Goal: Check status: Check status

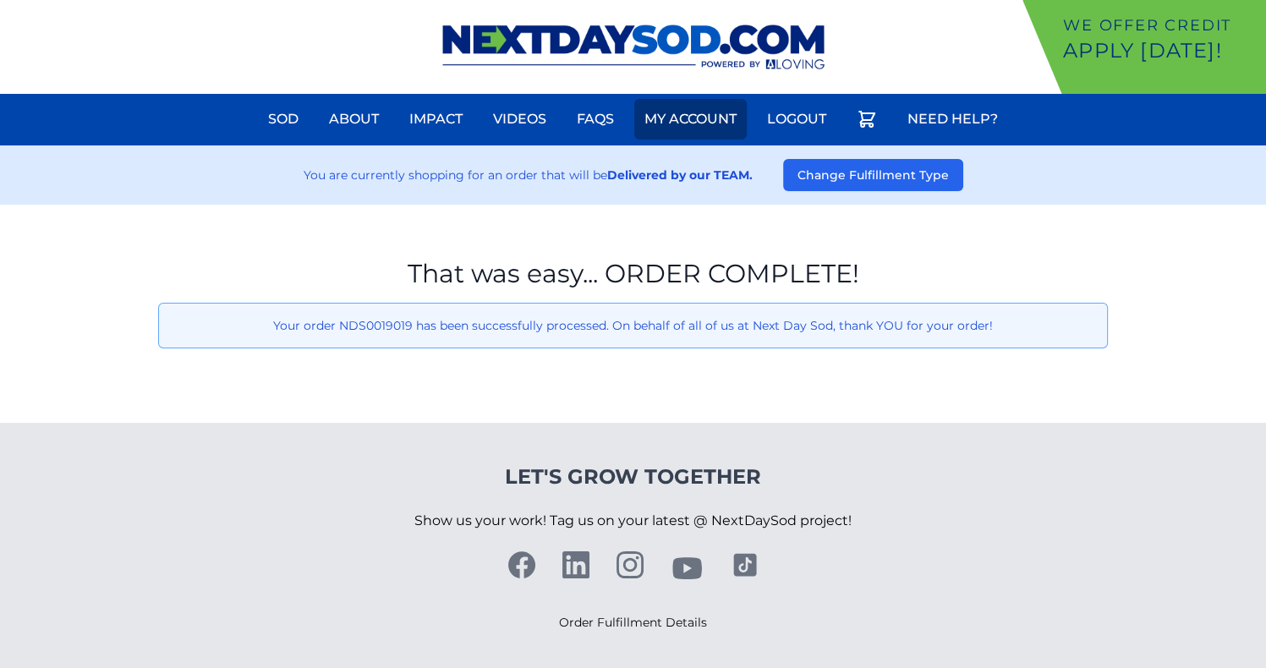
click at [728, 130] on link "My Account" at bounding box center [690, 119] width 112 height 41
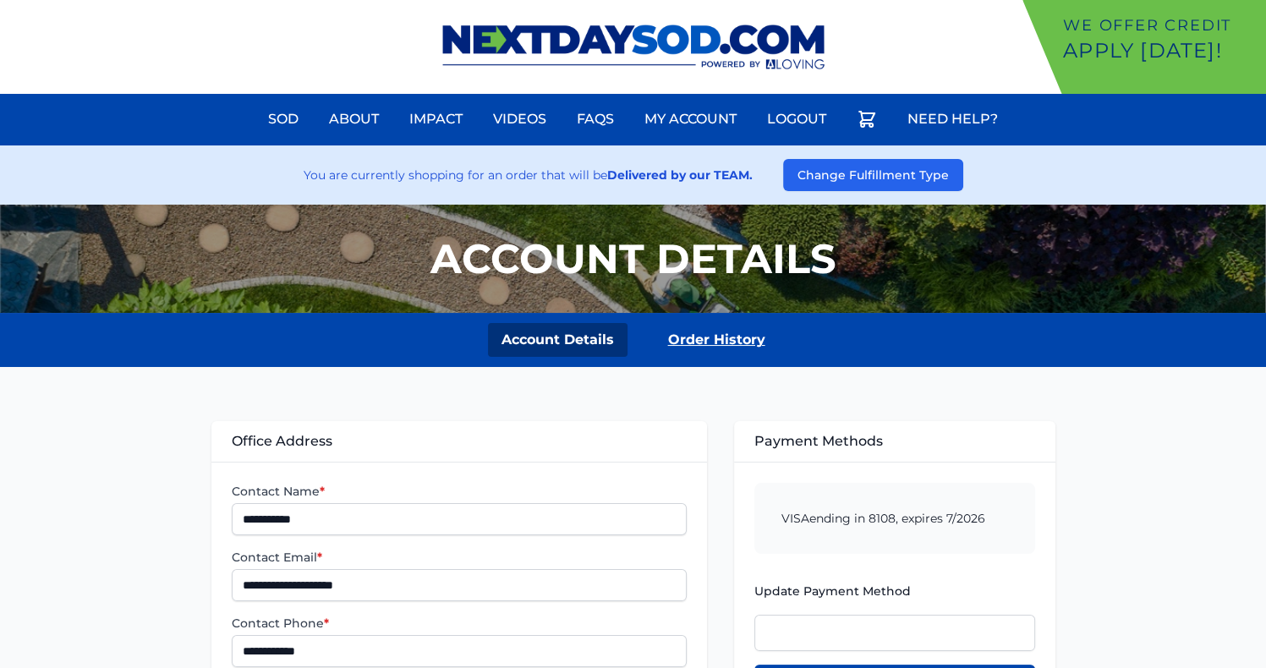
click at [694, 335] on link "Order History" at bounding box center [717, 340] width 124 height 34
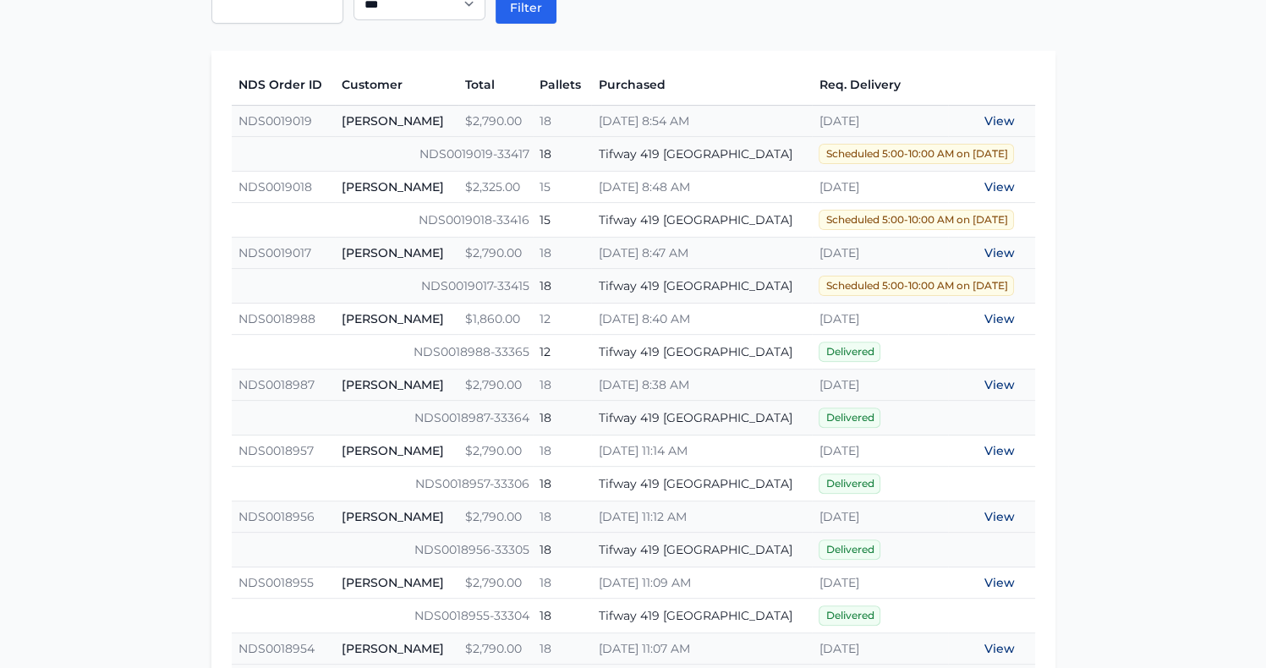
scroll to position [484, 0]
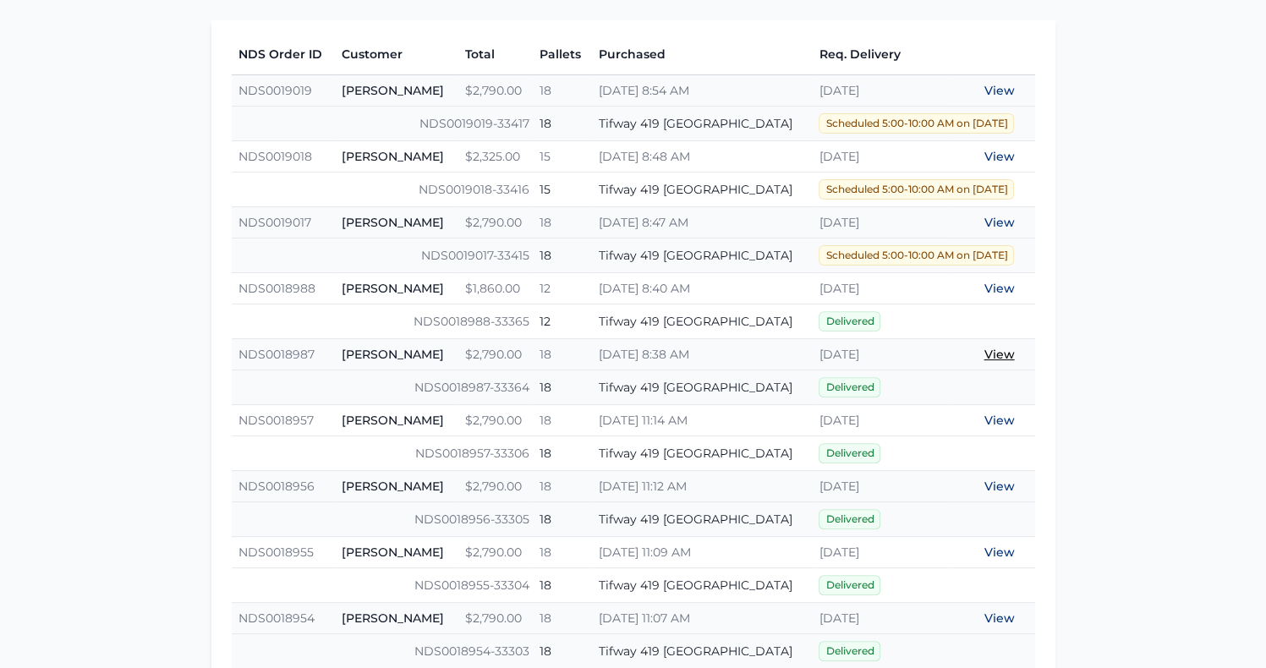
click at [994, 349] on link "View" at bounding box center [999, 354] width 30 height 15
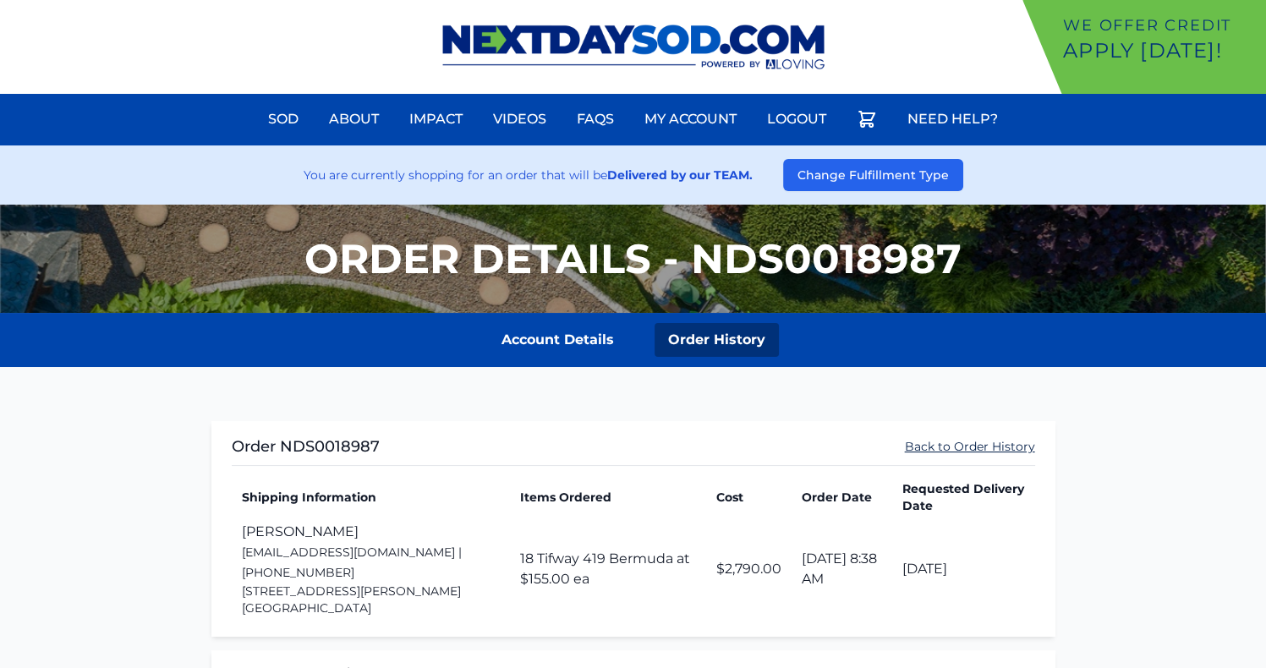
click at [982, 441] on link "Back to Order History" at bounding box center [970, 446] width 130 height 17
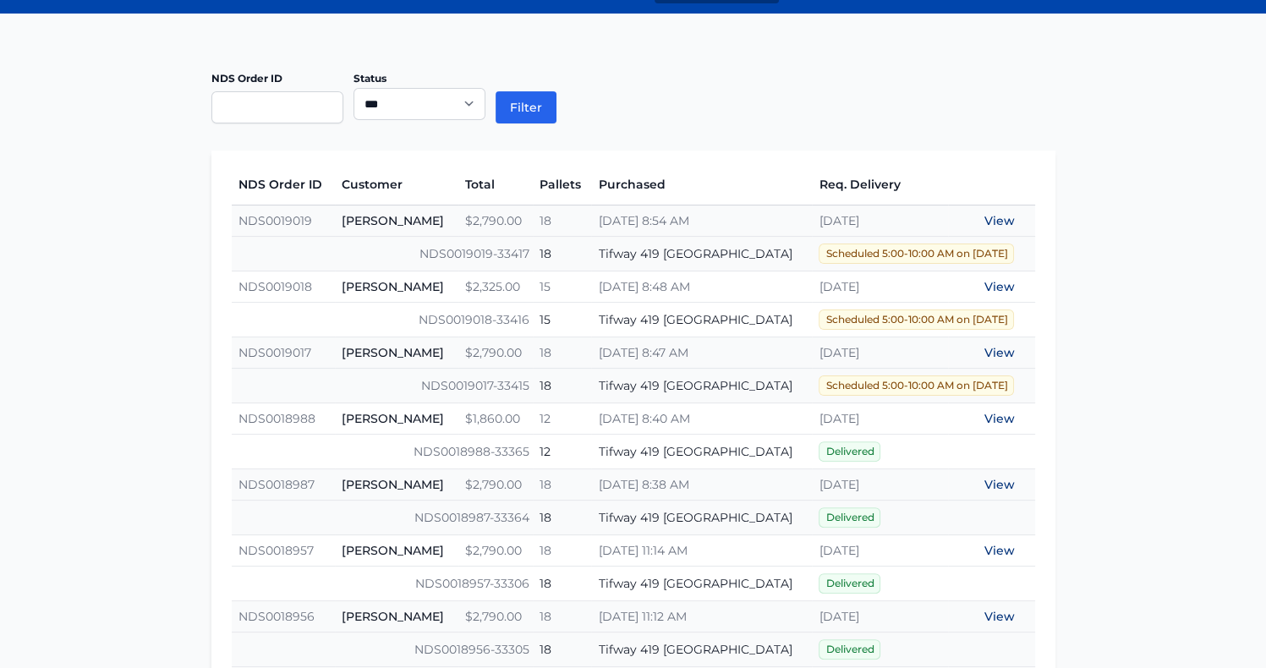
scroll to position [359, 0]
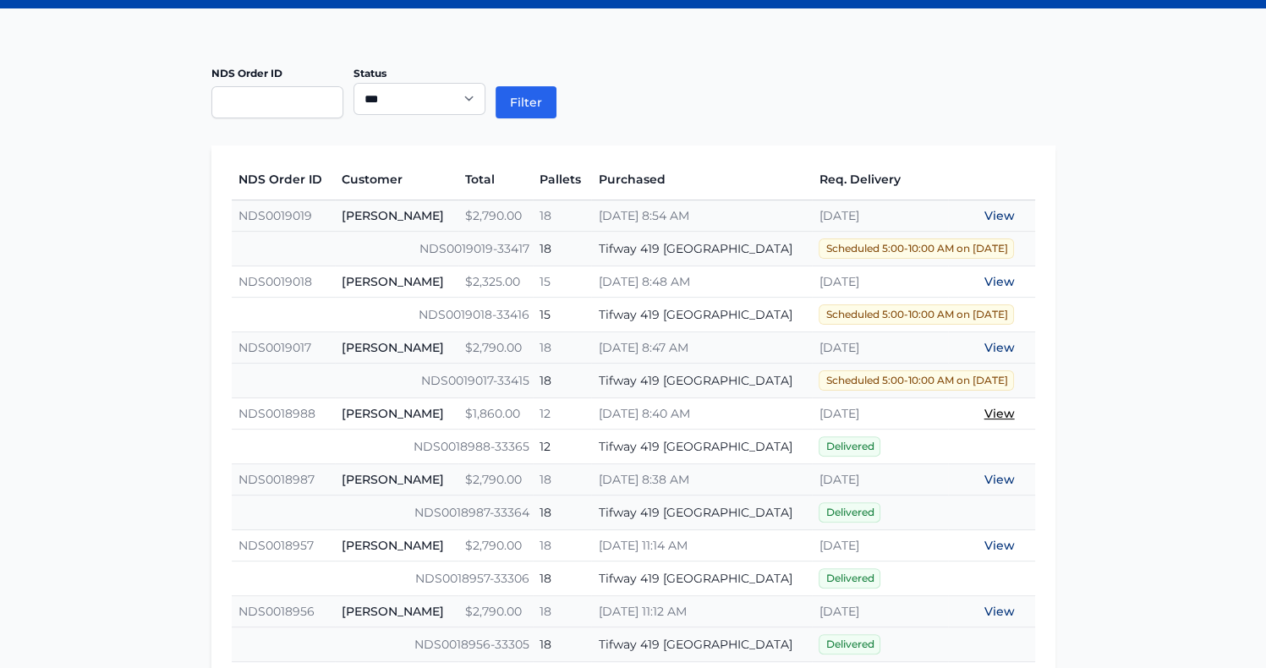
click at [997, 414] on link "View" at bounding box center [999, 413] width 30 height 15
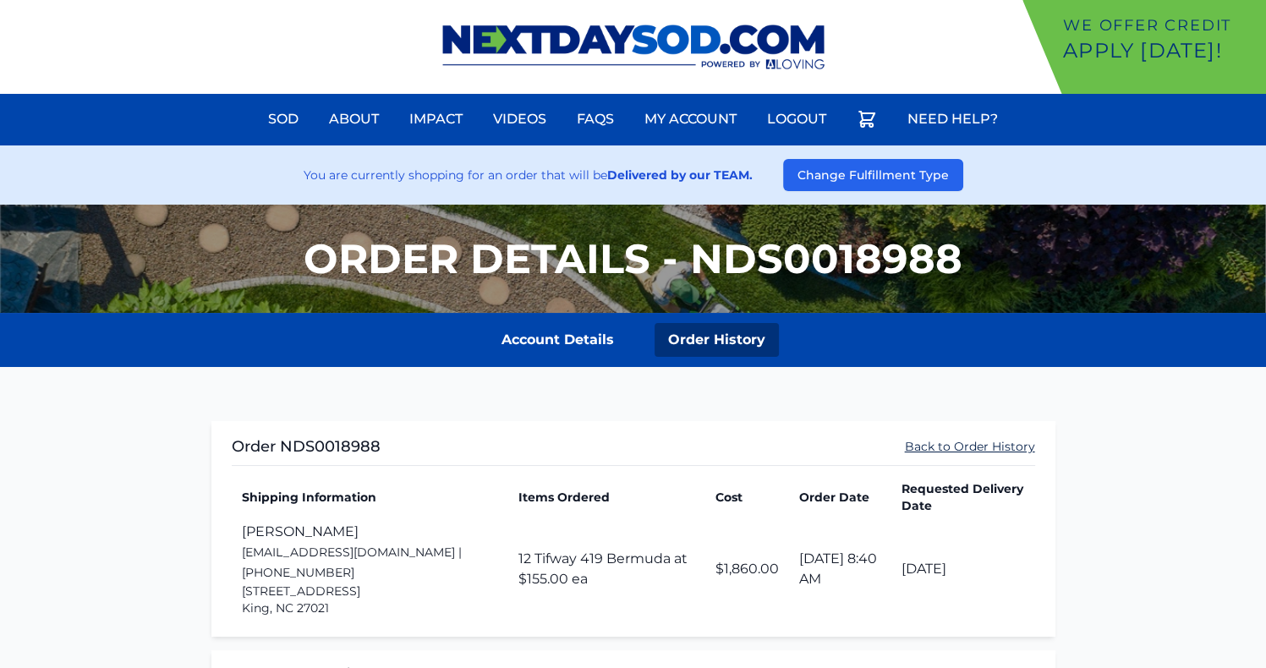
click at [975, 449] on link "Back to Order History" at bounding box center [970, 446] width 130 height 17
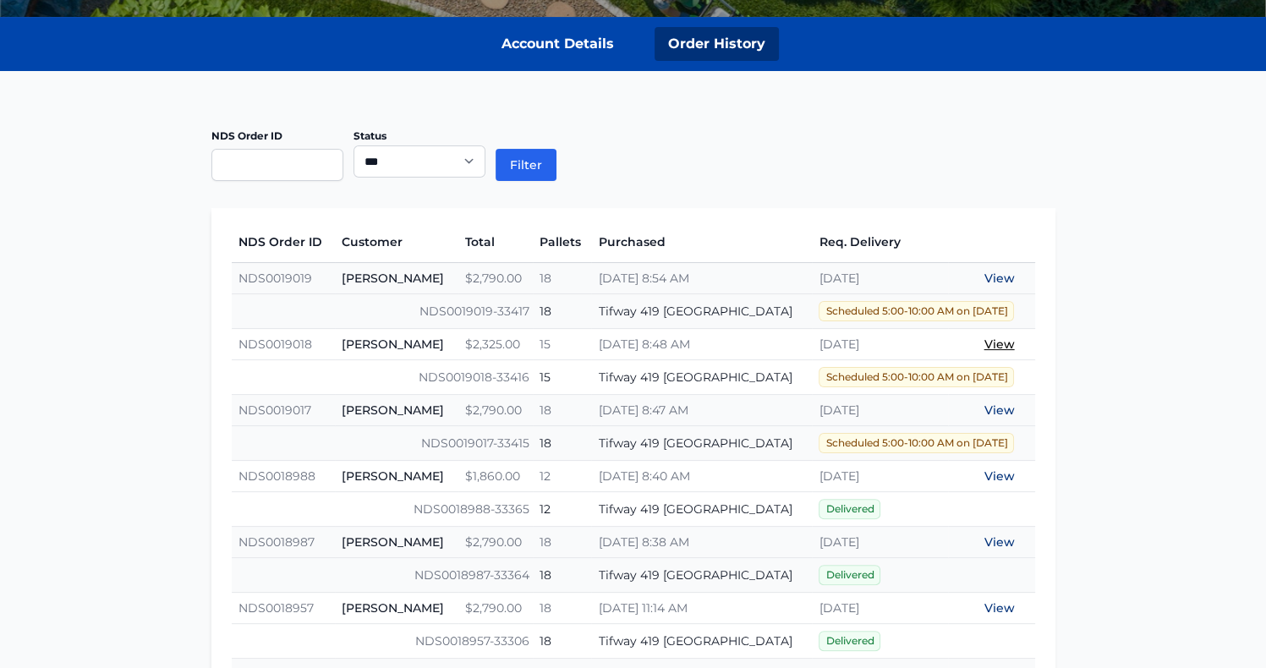
click at [1008, 337] on link "View" at bounding box center [999, 344] width 30 height 15
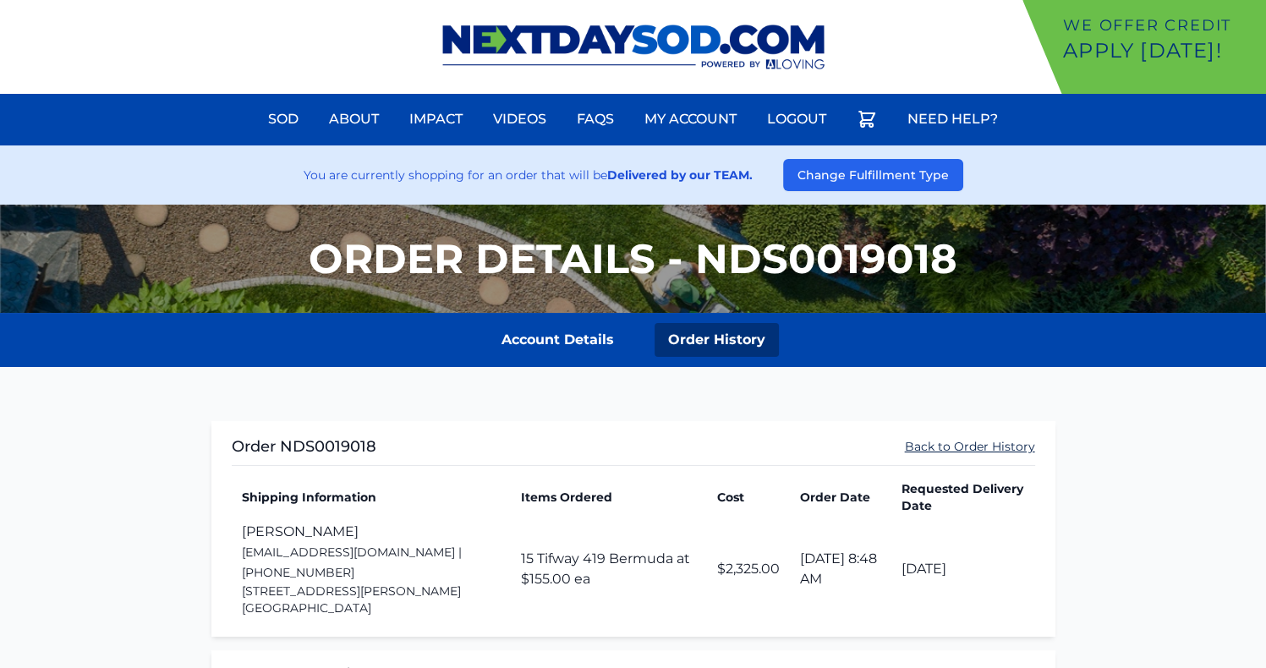
click at [933, 447] on link "Back to Order History" at bounding box center [970, 446] width 130 height 17
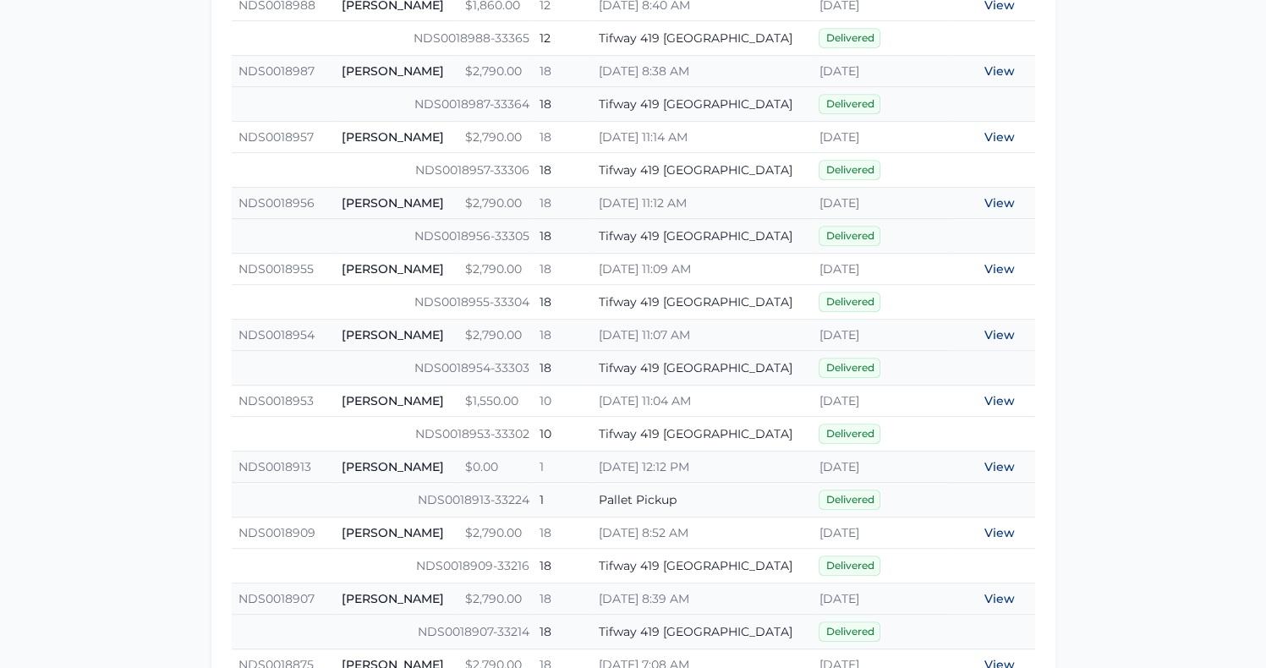
scroll to position [768, 0]
click at [999, 133] on link "View" at bounding box center [999, 136] width 30 height 15
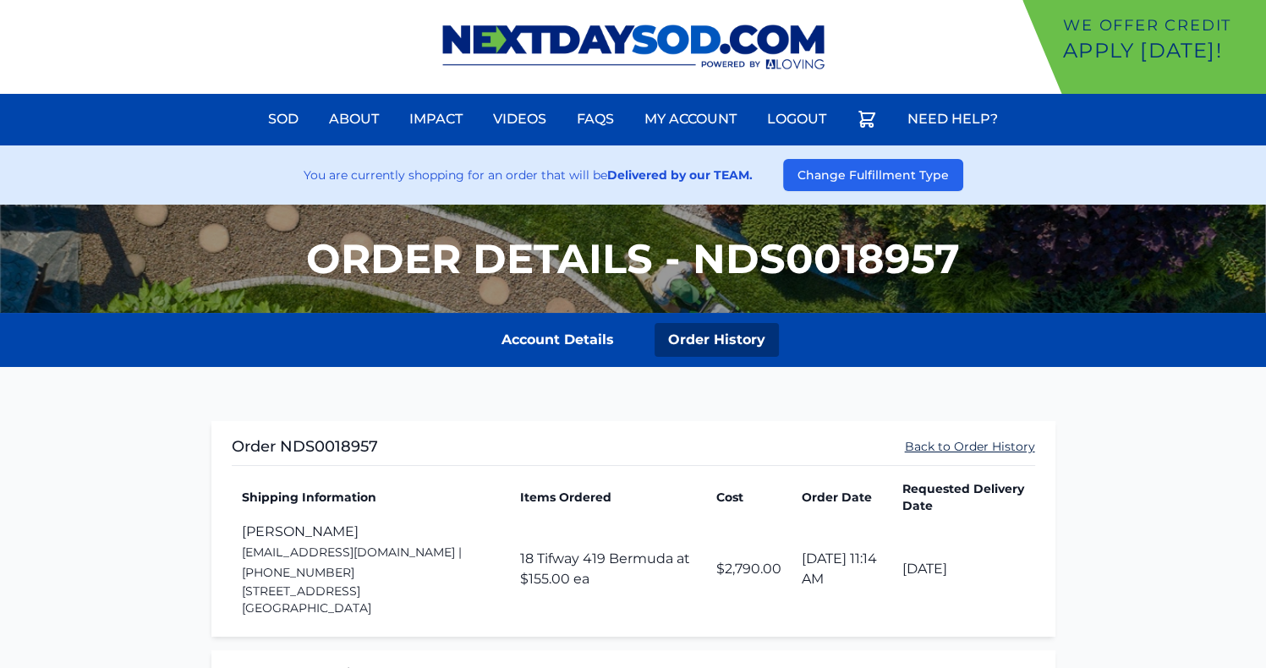
click at [945, 445] on link "Back to Order History" at bounding box center [970, 446] width 130 height 17
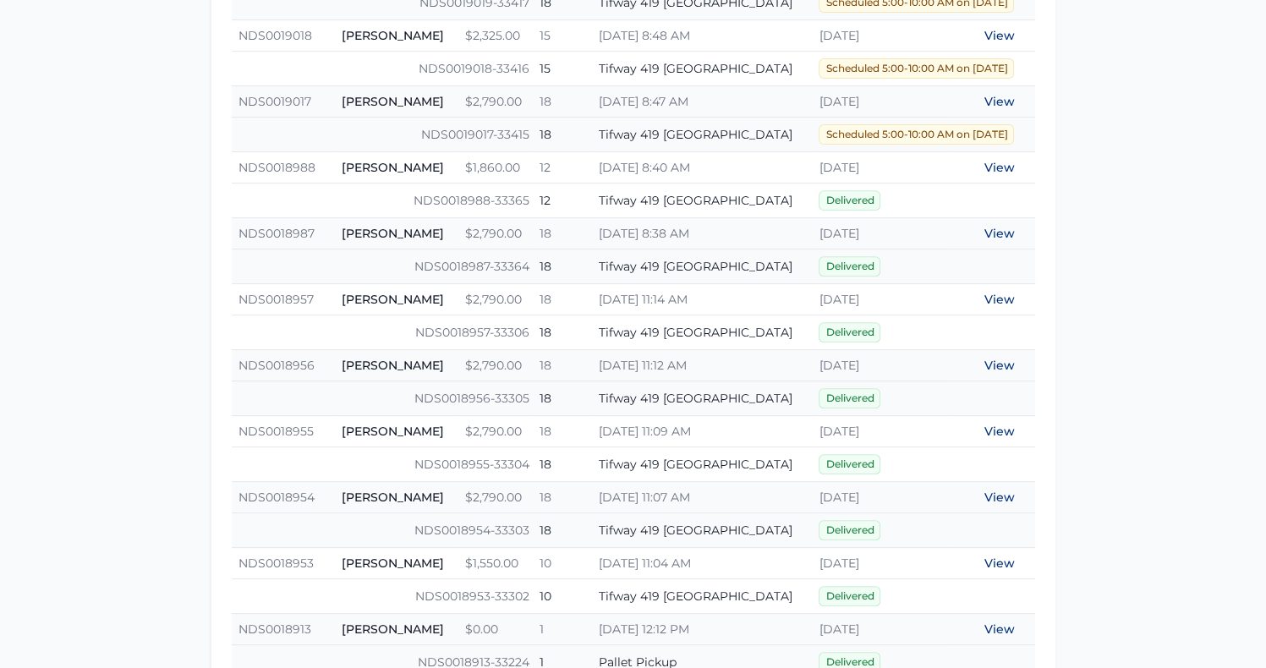
scroll to position [606, 0]
click at [997, 365] on link "View" at bounding box center [999, 364] width 30 height 15
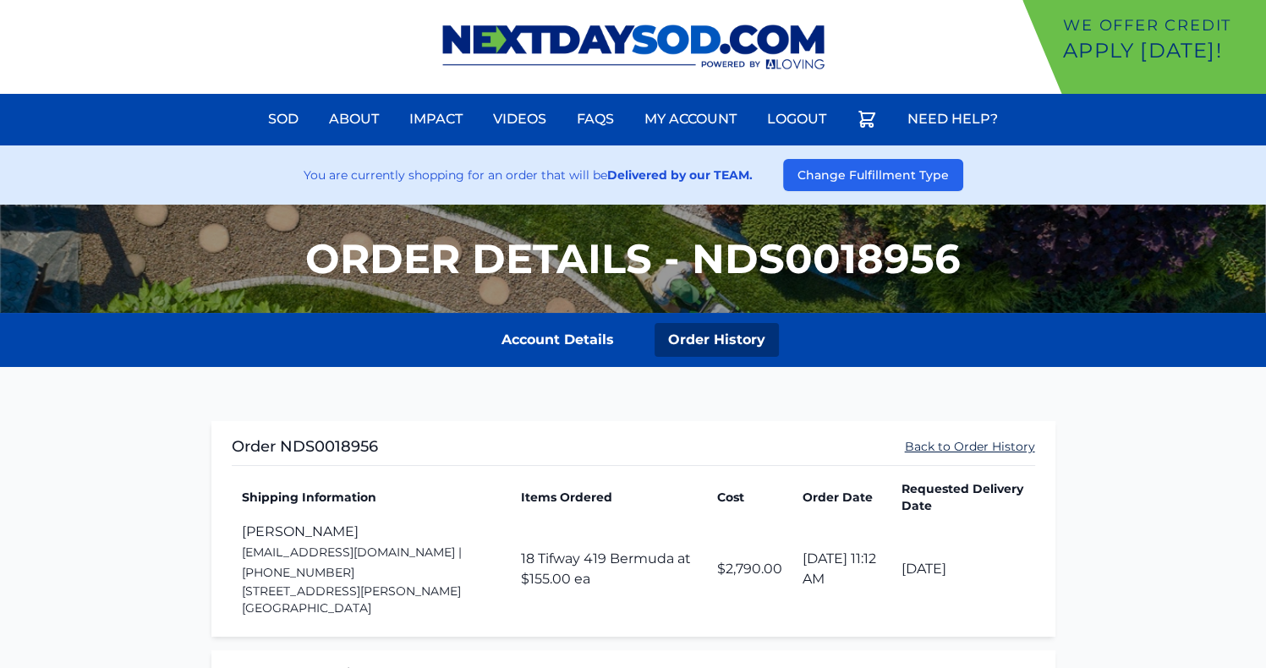
click at [941, 449] on link "Back to Order History" at bounding box center [970, 446] width 130 height 17
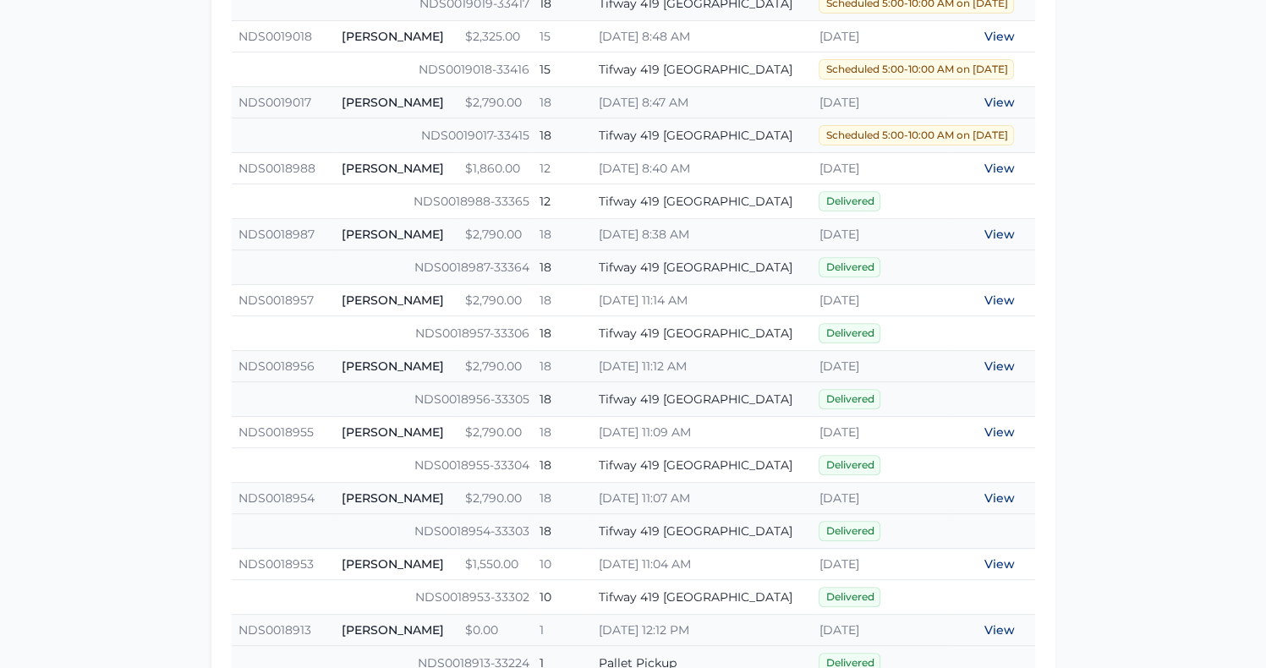
scroll to position [606, 0]
click at [991, 425] on link "View" at bounding box center [999, 430] width 30 height 15
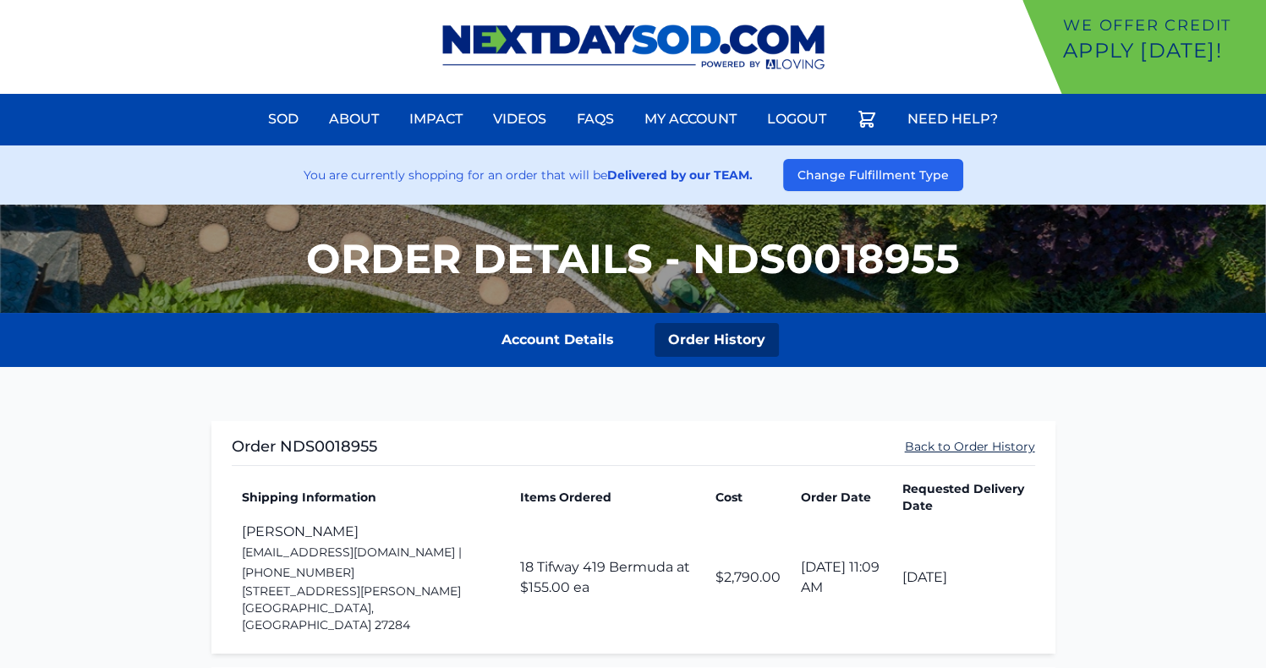
click at [957, 445] on link "Back to Order History" at bounding box center [970, 446] width 130 height 17
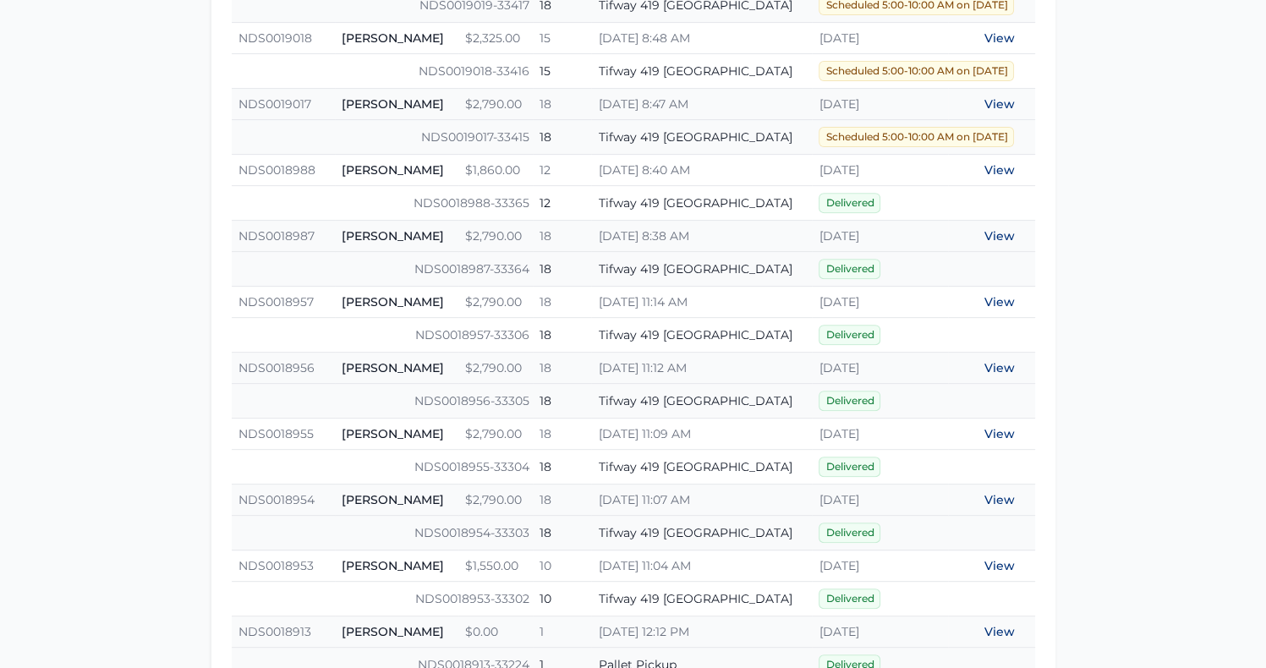
scroll to position [602, 0]
click at [999, 428] on link "View" at bounding box center [999, 433] width 30 height 15
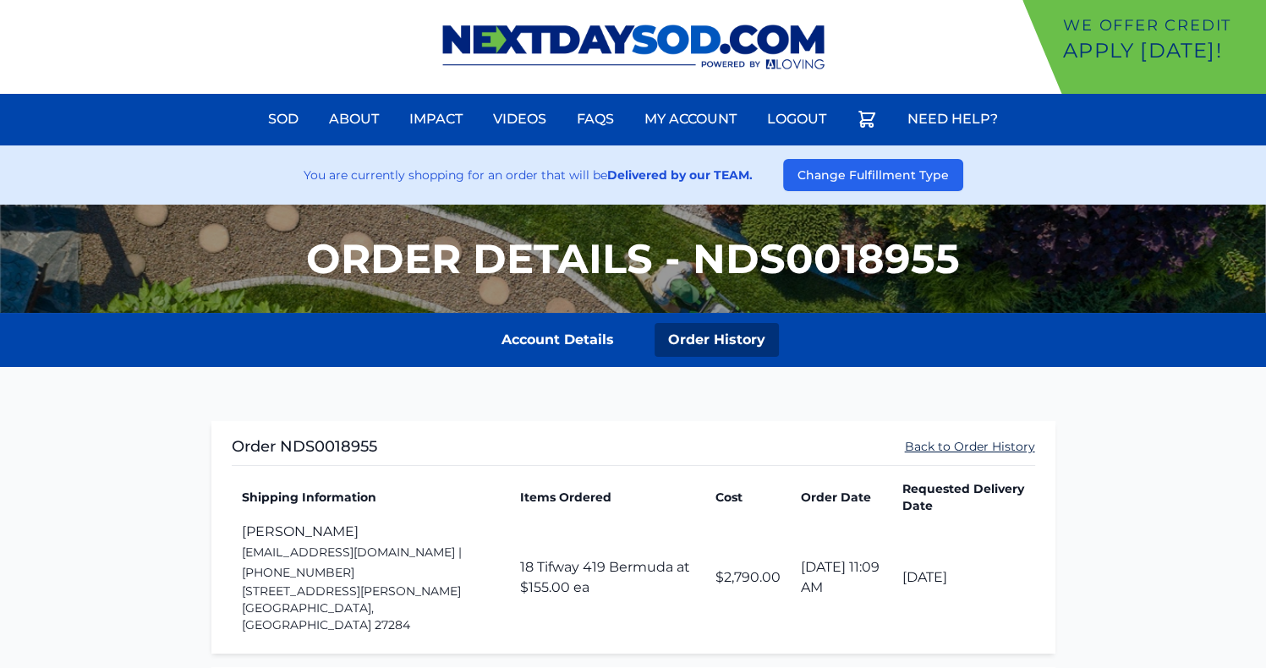
click at [979, 446] on link "Back to Order History" at bounding box center [970, 446] width 130 height 17
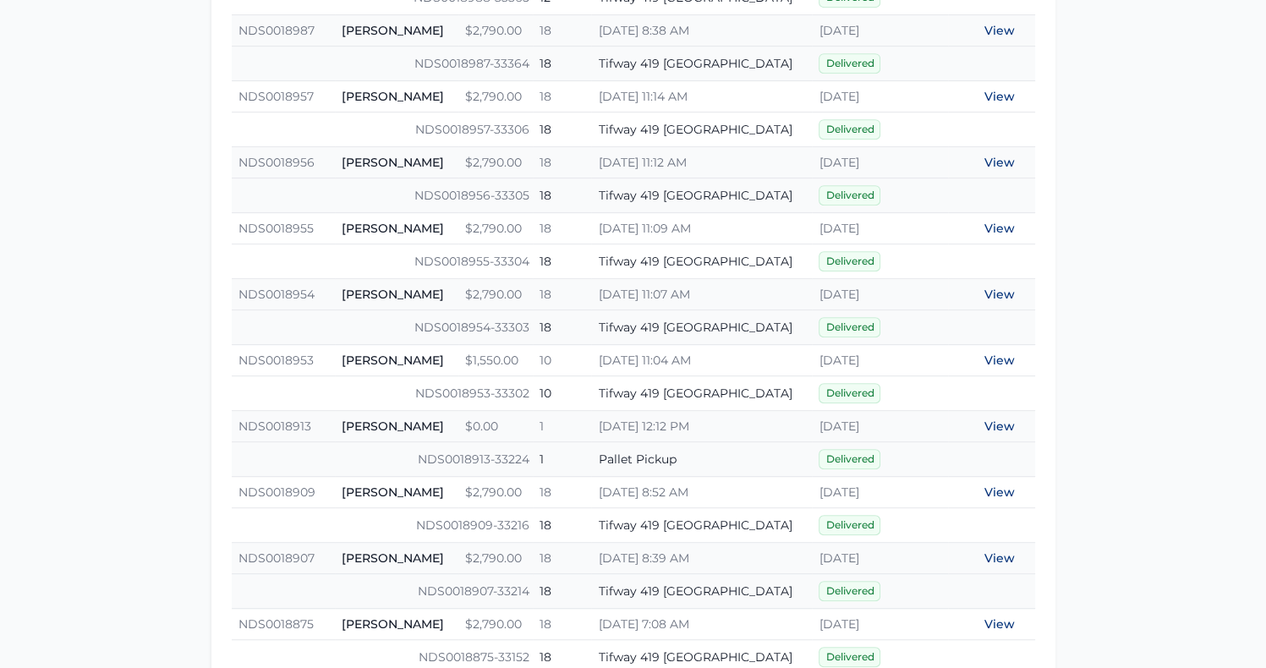
scroll to position [866, 0]
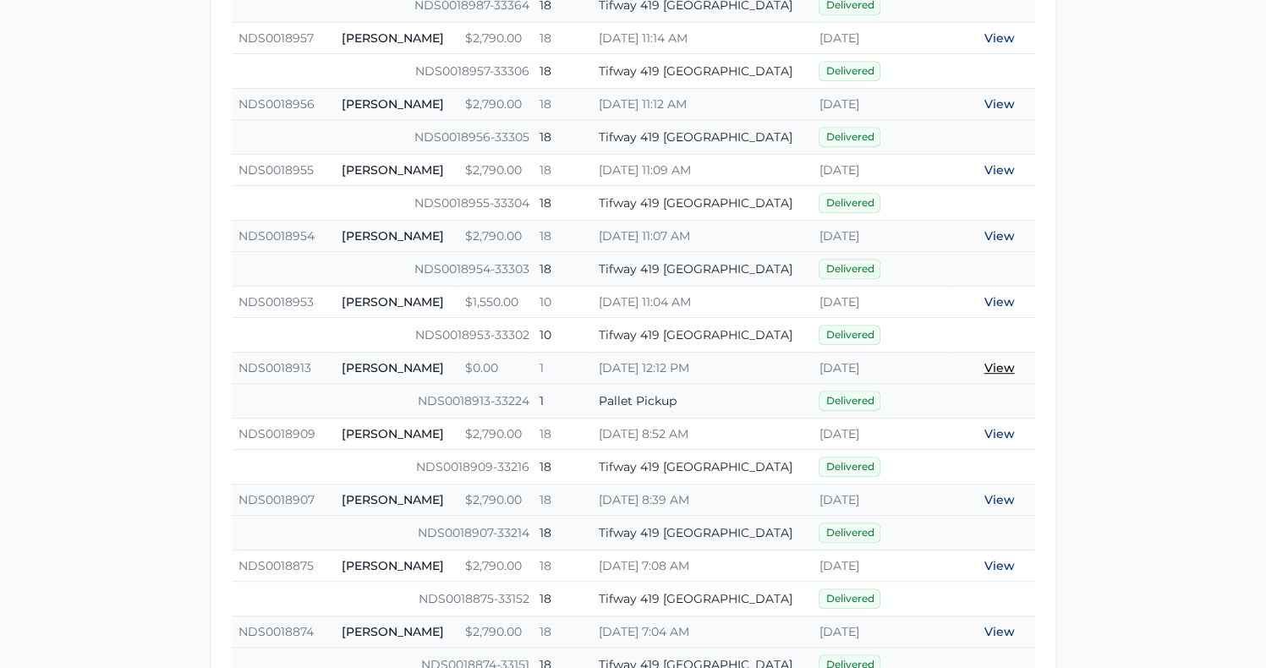
click at [1001, 367] on link "View" at bounding box center [999, 367] width 30 height 15
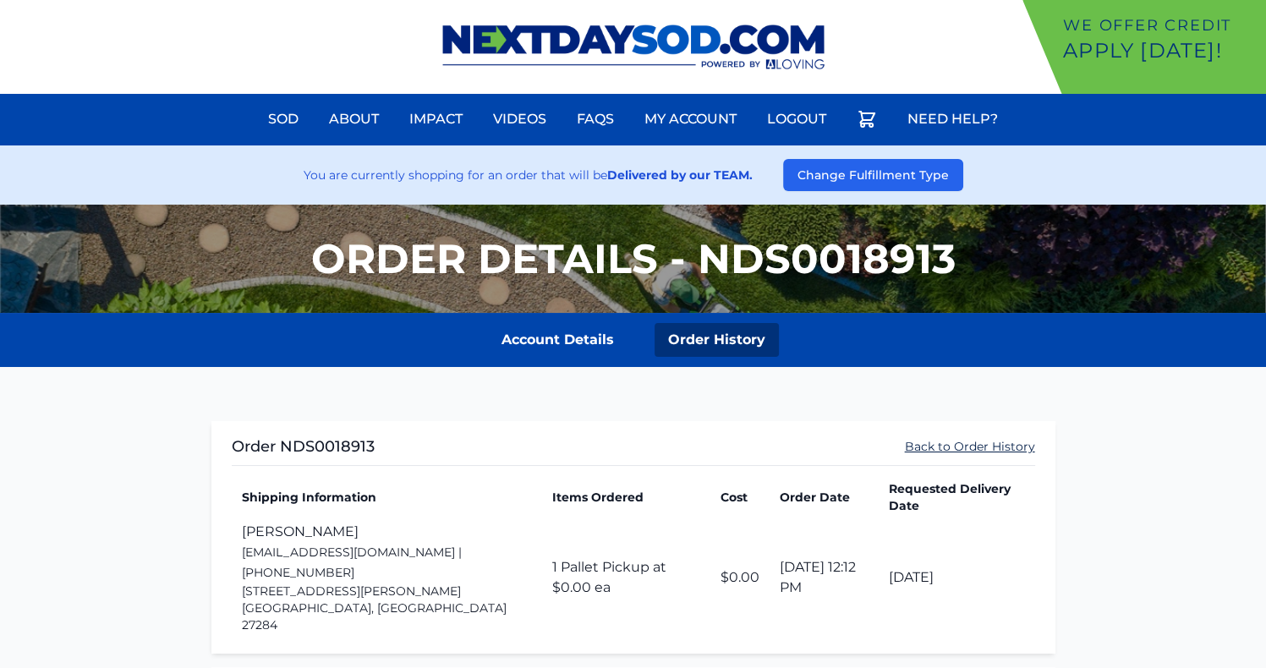
click at [910, 444] on link "Back to Order History" at bounding box center [970, 446] width 130 height 17
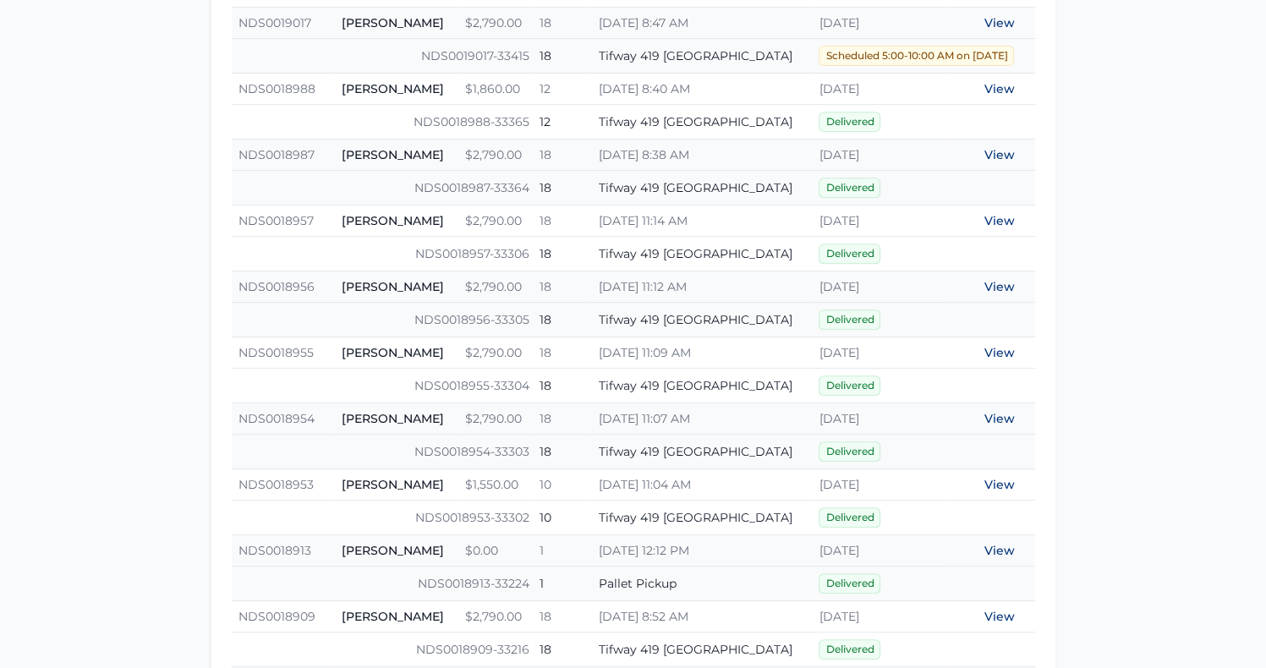
scroll to position [683, 0]
click at [998, 481] on link "View" at bounding box center [999, 484] width 30 height 15
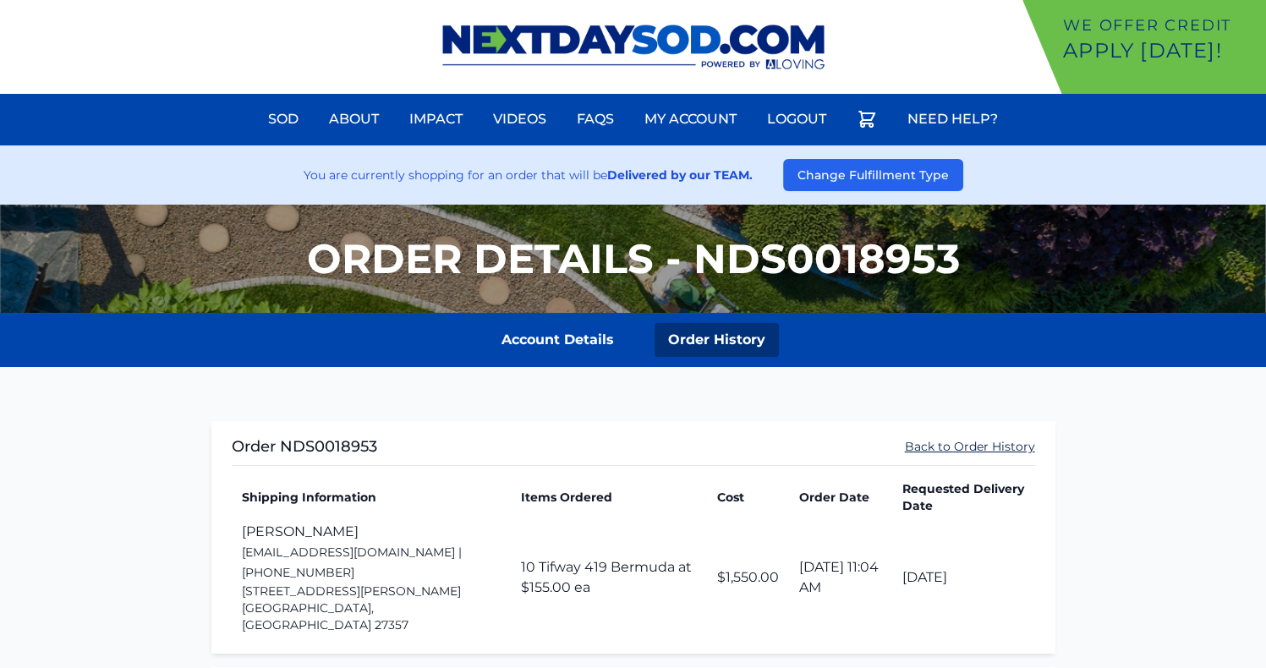
click at [931, 447] on link "Back to Order History" at bounding box center [970, 446] width 130 height 17
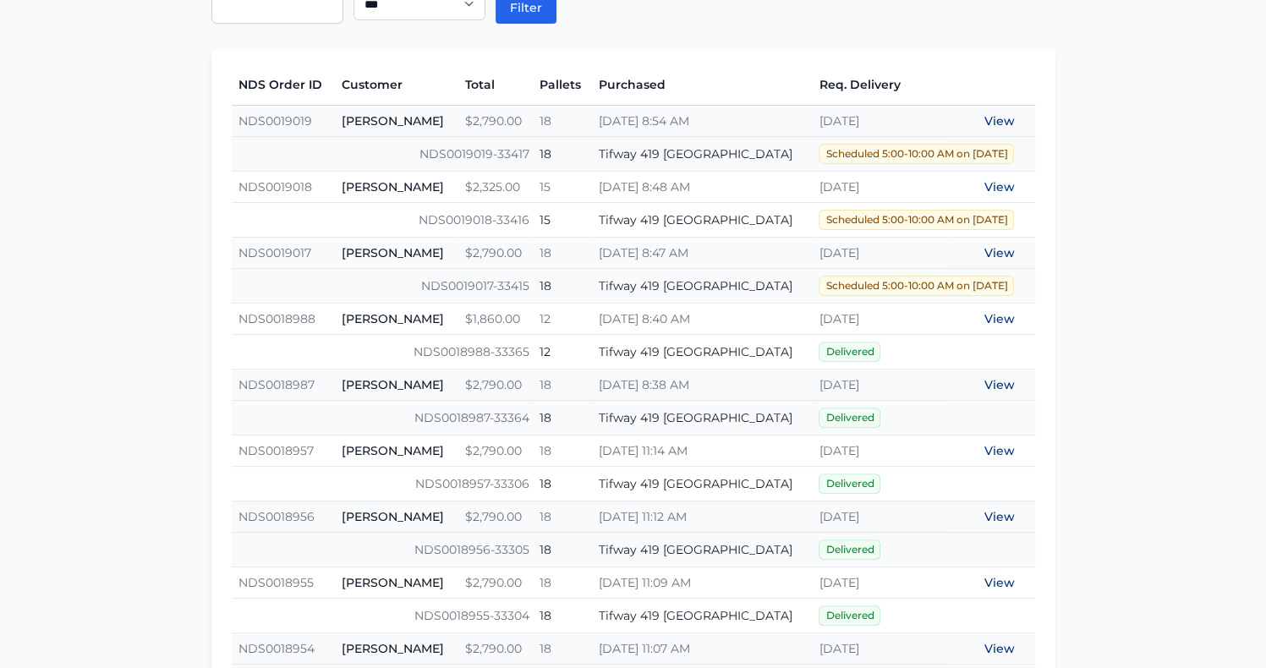
scroll to position [452, 0]
